Goal: Information Seeking & Learning: Find specific fact

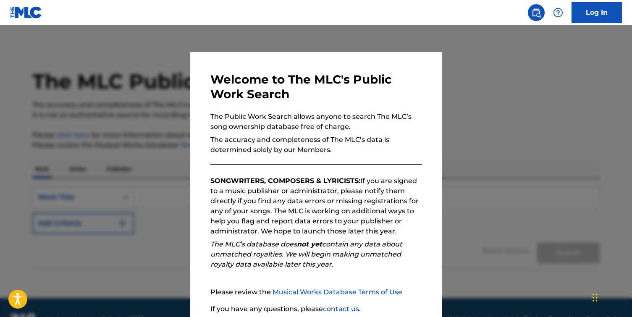
click at [424, 91] on div "Welcome to The MLC's Public Work Search The Public Work Search allows anyone to…" at bounding box center [316, 218] width 252 height 332
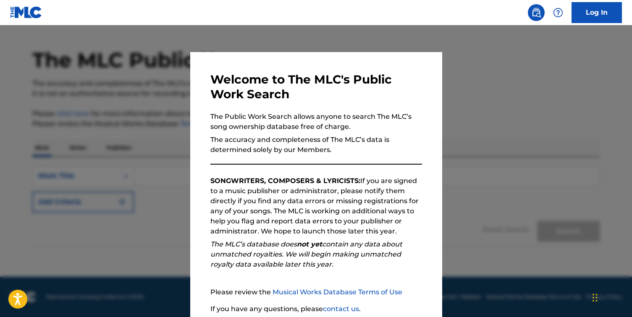
click at [377, 291] on link "Musical Works Database Terms of Use" at bounding box center [338, 292] width 130 height 8
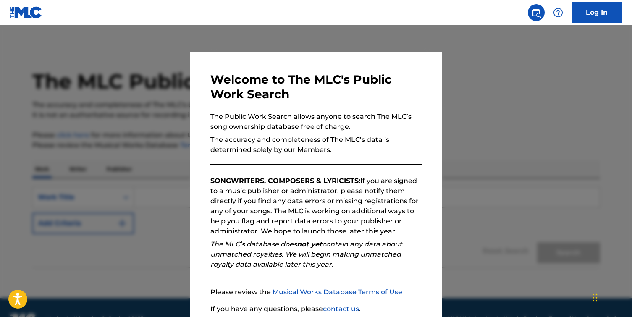
click at [459, 144] on div at bounding box center [316, 183] width 632 height 317
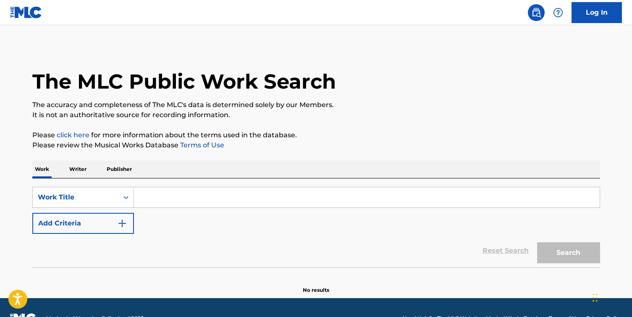
click at [155, 199] on input "Search Form" at bounding box center [367, 197] width 466 height 20
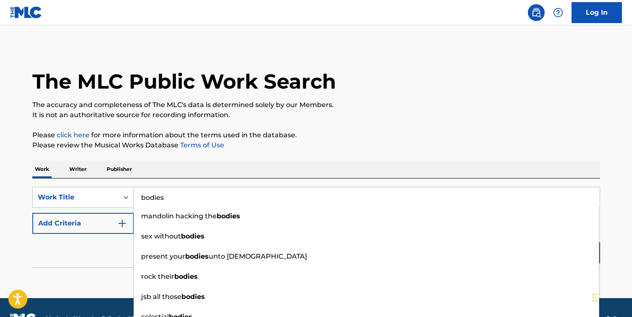
type input "bodies"
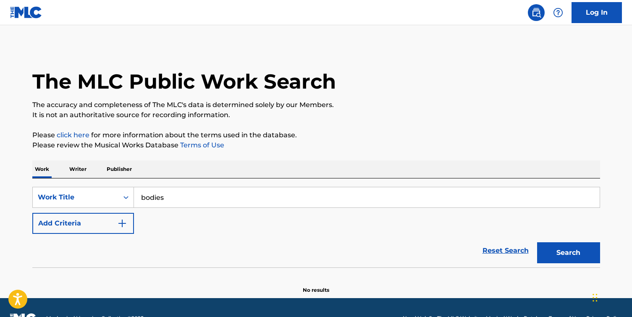
click at [107, 260] on div "Reset Search Search" at bounding box center [316, 251] width 568 height 34
click at [126, 225] on img "Search Form" at bounding box center [122, 223] width 10 height 10
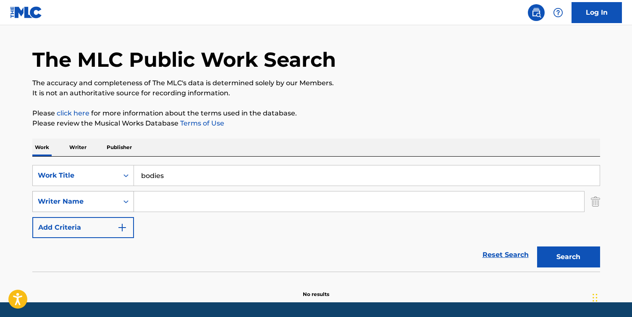
click at [126, 212] on div "Writer Name" at bounding box center [83, 201] width 102 height 21
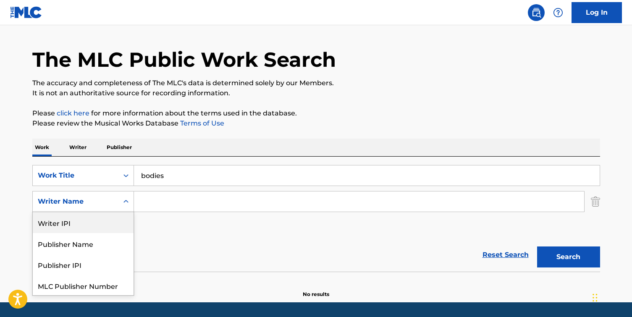
scroll to position [22, 0]
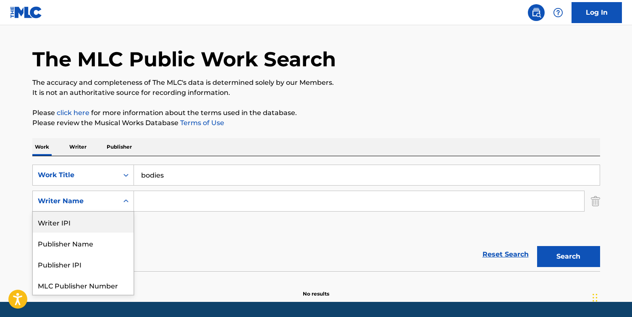
click at [165, 200] on input "Search Form" at bounding box center [359, 201] width 450 height 20
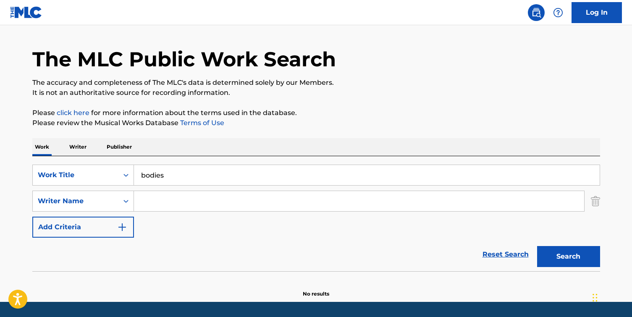
paste input "[PERSON_NAME] [PERSON_NAME]"
type input "[PERSON_NAME] [PERSON_NAME]"
click at [578, 255] on button "Search" at bounding box center [568, 256] width 63 height 21
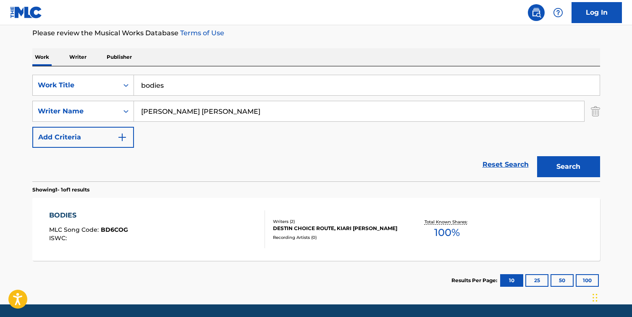
scroll to position [116, 0]
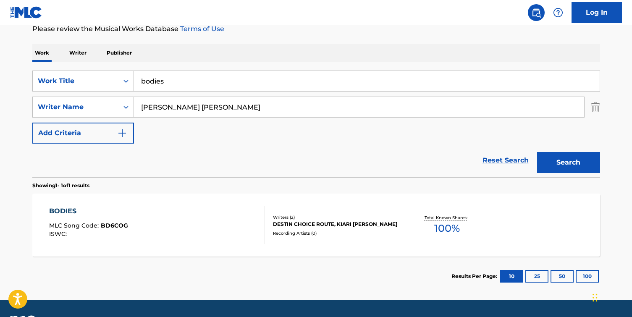
click at [318, 221] on div "DESTIN CHOICE ROUTE, KIARI [PERSON_NAME]" at bounding box center [336, 225] width 127 height 8
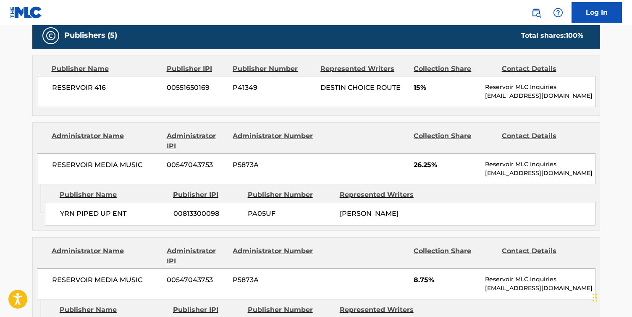
scroll to position [372, 0]
